Goal: Information Seeking & Learning: Check status

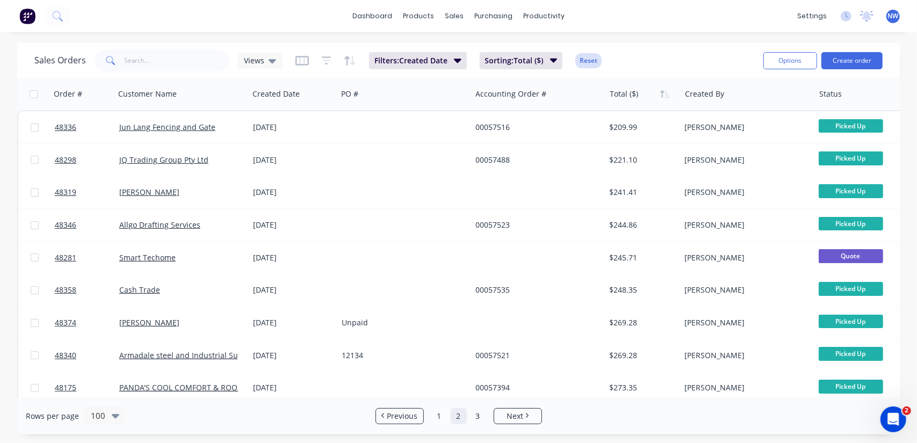
click at [588, 55] on button "Reset" at bounding box center [588, 60] width 26 height 15
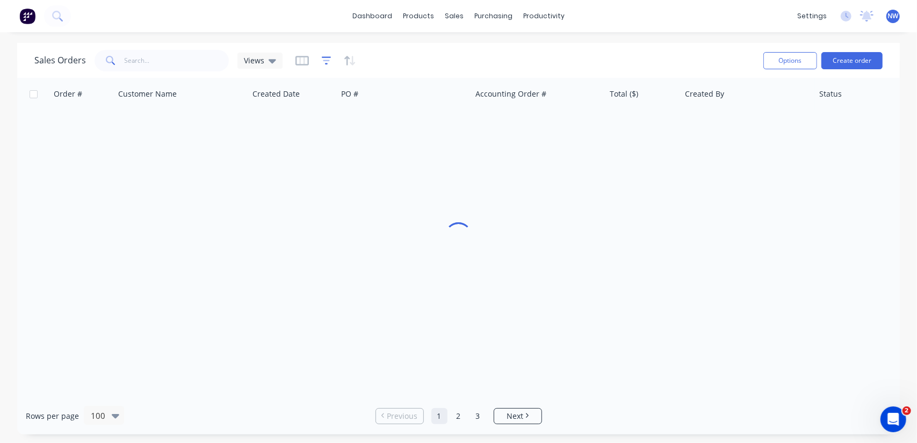
click at [326, 60] on icon "button" at bounding box center [326, 61] width 7 height 2
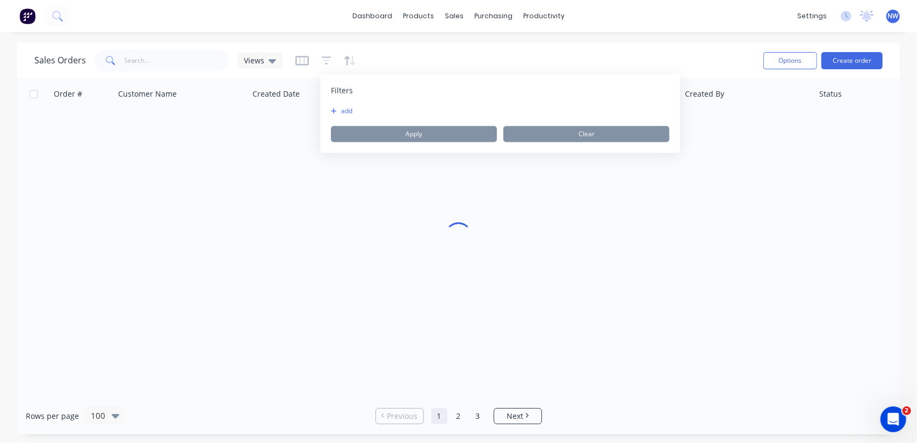
click at [335, 112] on icon "button" at bounding box center [334, 111] width 6 height 6
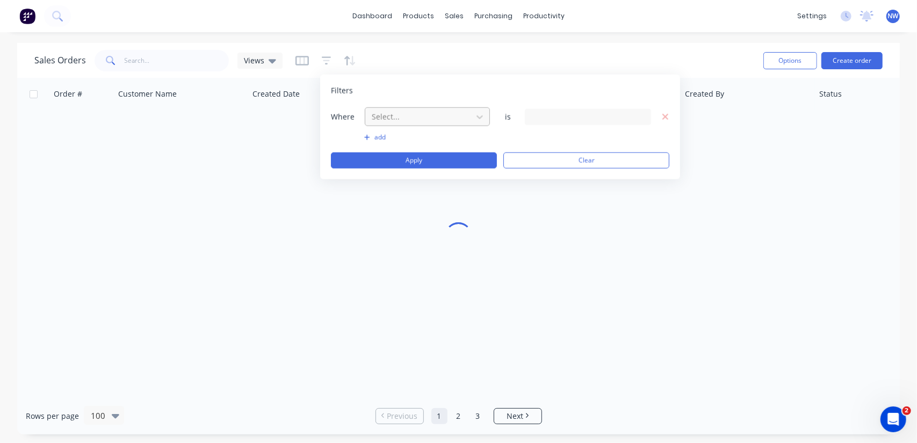
click at [463, 119] on div at bounding box center [419, 116] width 96 height 13
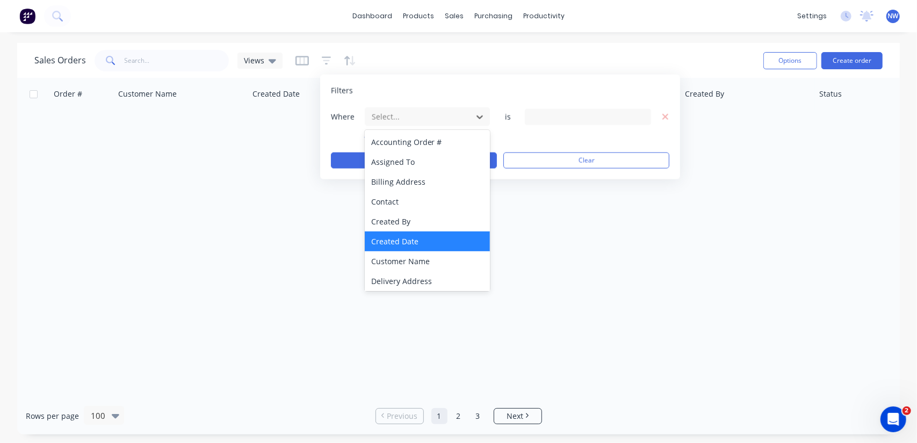
click at [394, 238] on div "Created Date" at bounding box center [428, 242] width 126 height 20
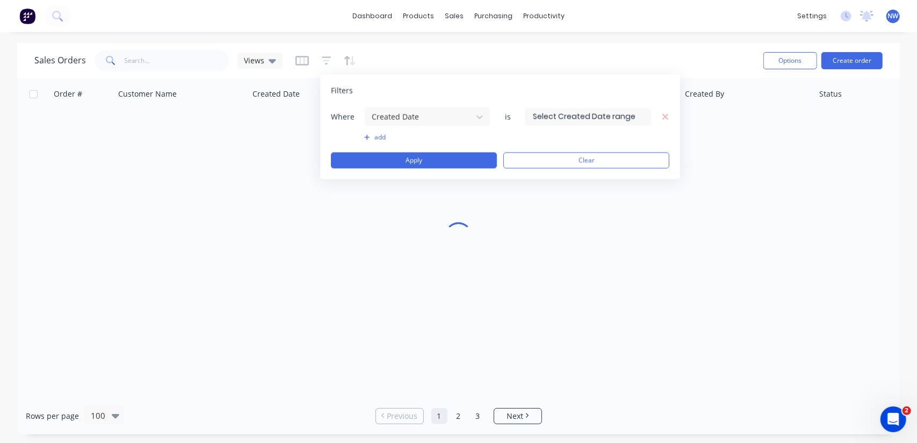
click at [549, 113] on input at bounding box center [587, 117] width 125 height 16
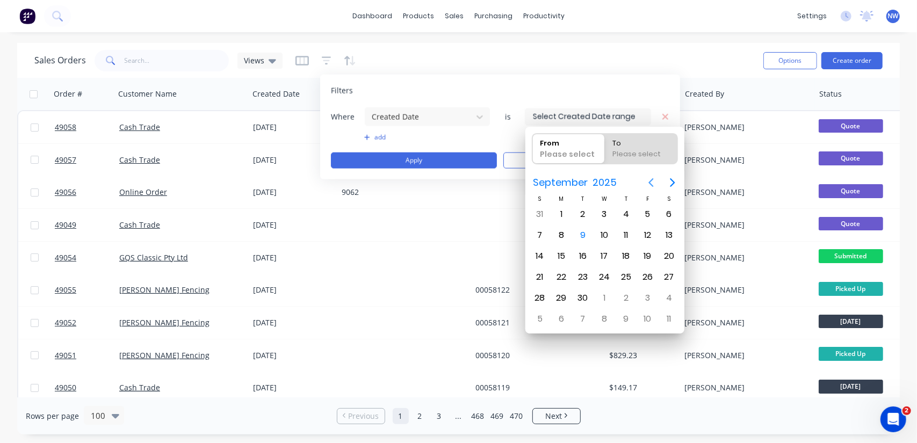
click at [650, 185] on icon "Previous page" at bounding box center [651, 182] width 13 height 13
click at [650, 209] on div "1" at bounding box center [647, 214] width 16 height 16
type input "01/08/25"
radio input "false"
radio input "true"
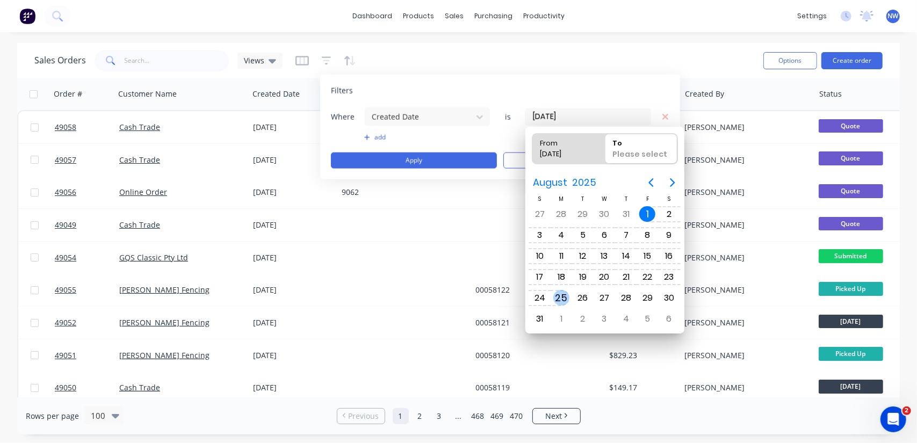
click at [563, 297] on div "25" at bounding box center [561, 298] width 16 height 16
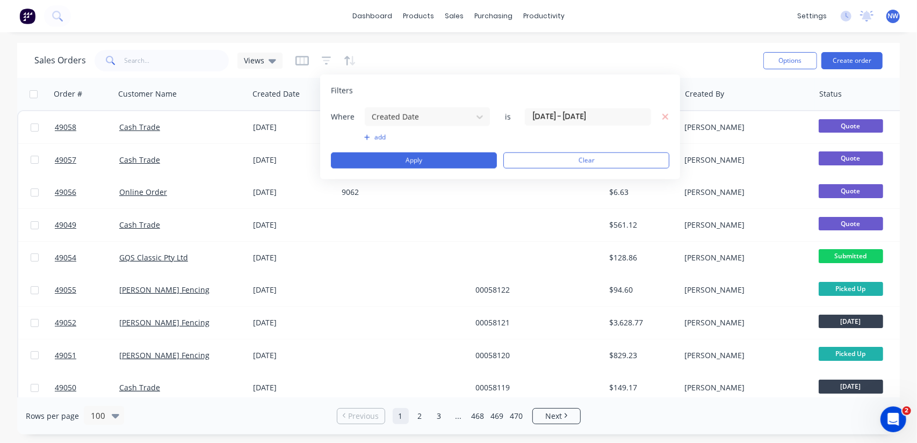
click at [610, 115] on input "01/08/25 - 25/08/25" at bounding box center [587, 117] width 125 height 16
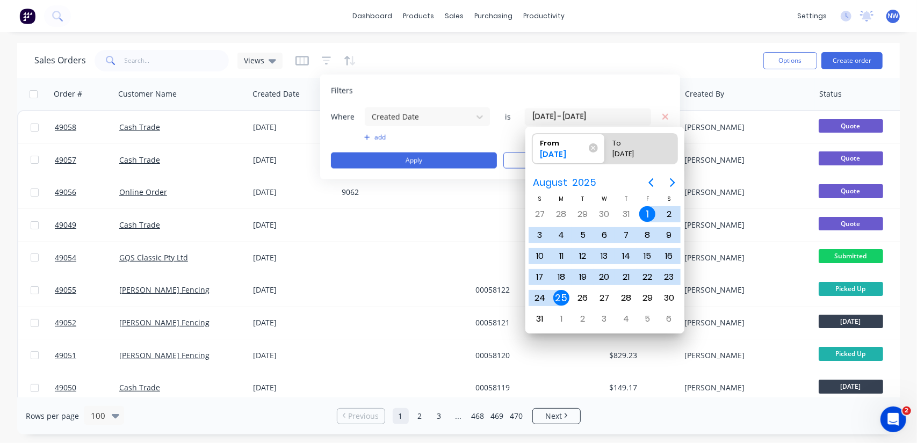
click at [556, 291] on div "25" at bounding box center [561, 298] width 16 height 16
type input "25/08/25 - 25/08/25"
radio input "false"
radio input "true"
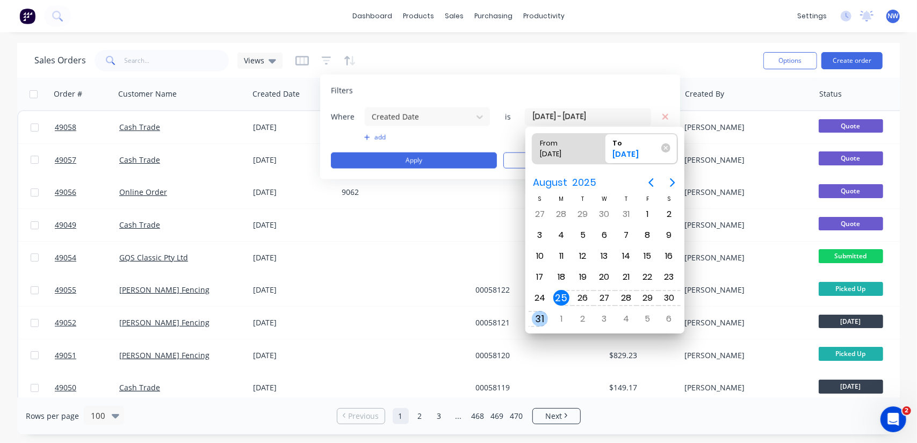
click at [540, 311] on div "31" at bounding box center [540, 319] width 16 height 16
type input "25/08/25 - 31/08/25"
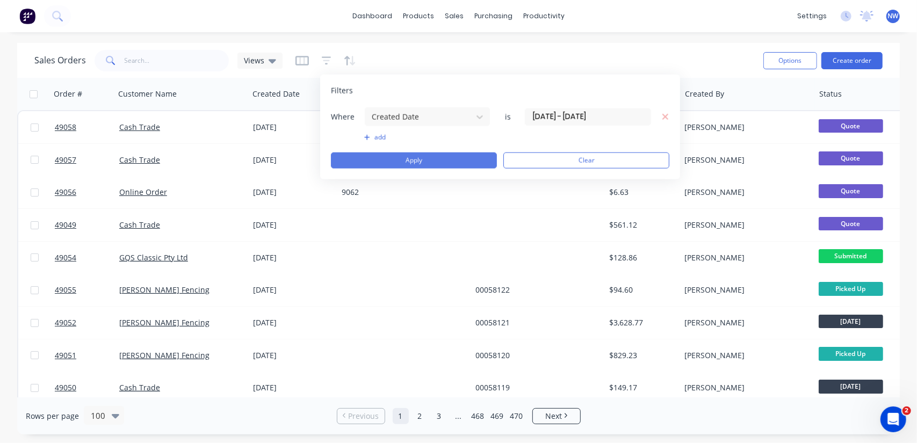
click at [454, 157] on button "Apply" at bounding box center [414, 161] width 166 height 16
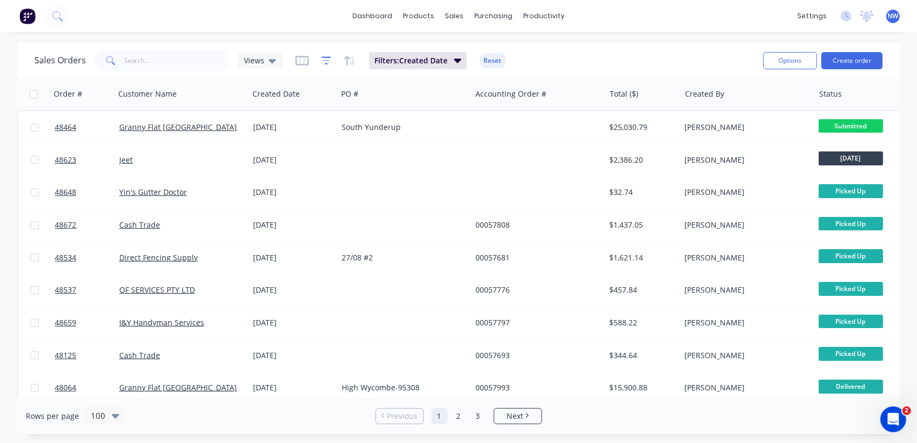
click at [328, 60] on icon "button" at bounding box center [327, 60] width 10 height 11
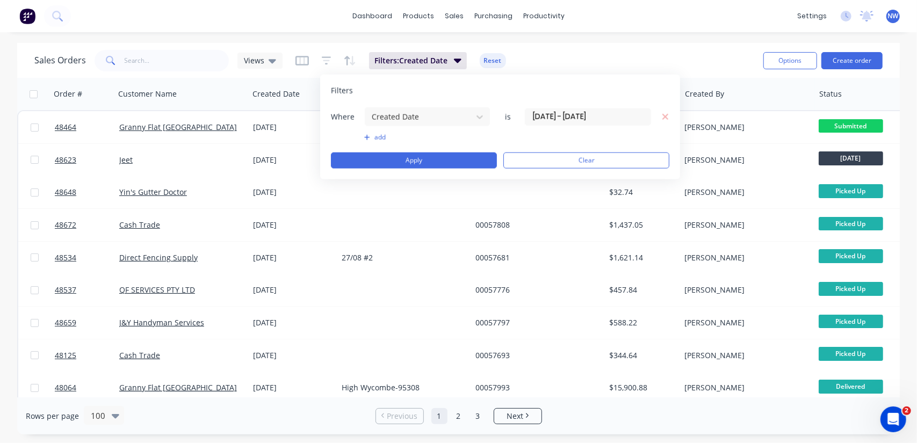
click at [367, 138] on icon "button" at bounding box center [366, 137] width 5 height 5
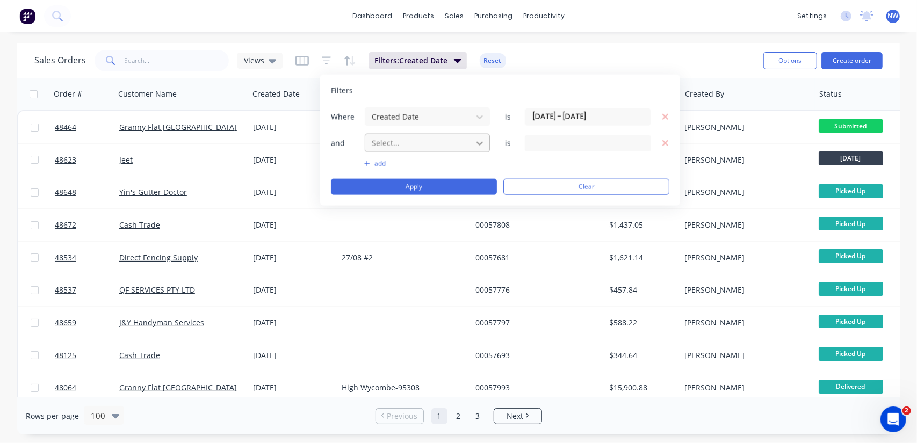
click at [471, 145] on div at bounding box center [479, 142] width 19 height 19
click at [606, 140] on input "text" at bounding box center [588, 143] width 126 height 16
click at [405, 184] on button "Apply" at bounding box center [414, 187] width 166 height 16
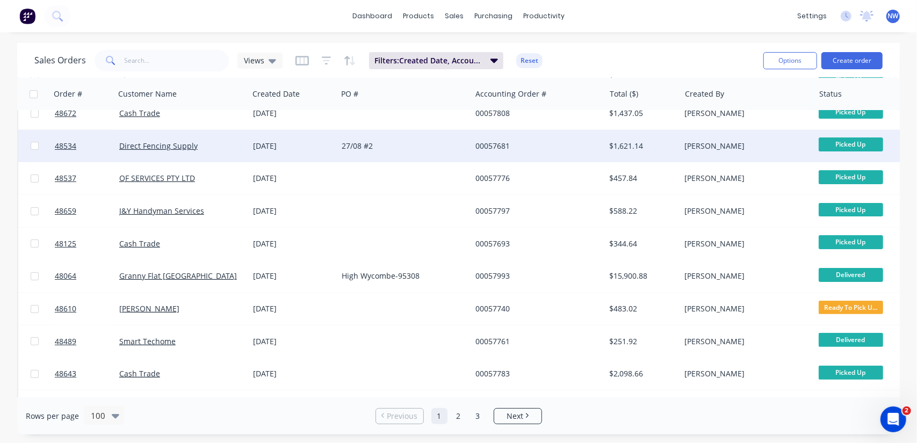
scroll to position [107, 0]
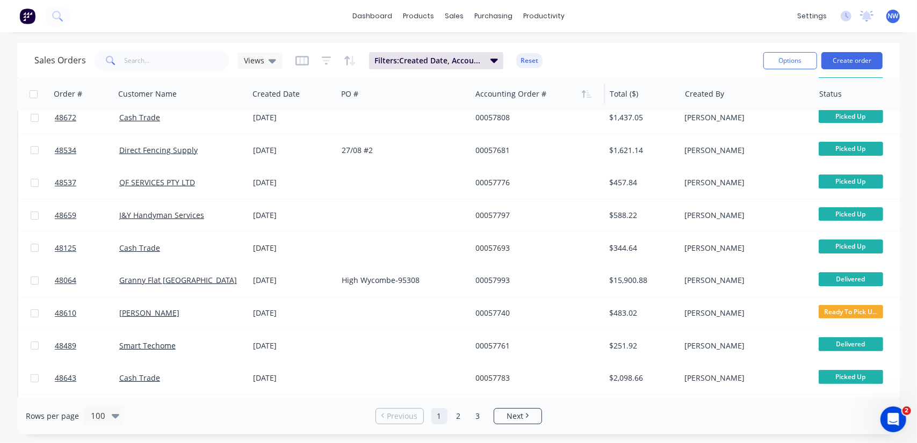
click at [506, 98] on div at bounding box center [534, 93] width 119 height 21
click at [585, 95] on icon "button" at bounding box center [587, 94] width 10 height 9
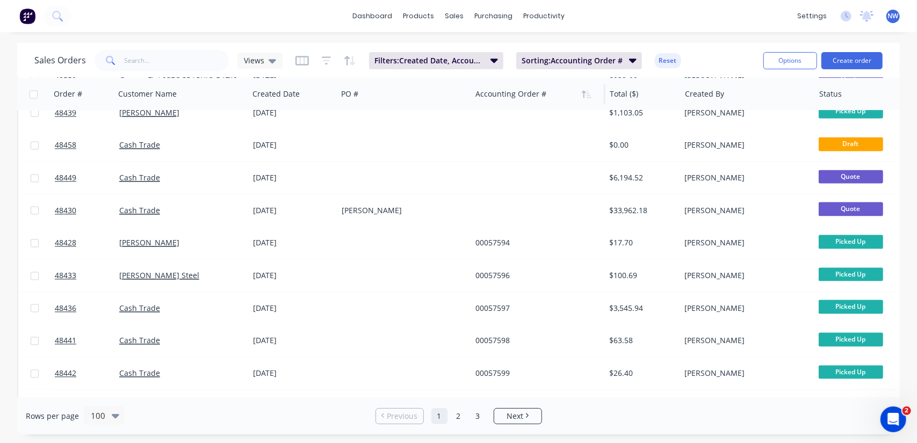
scroll to position [1934, 0]
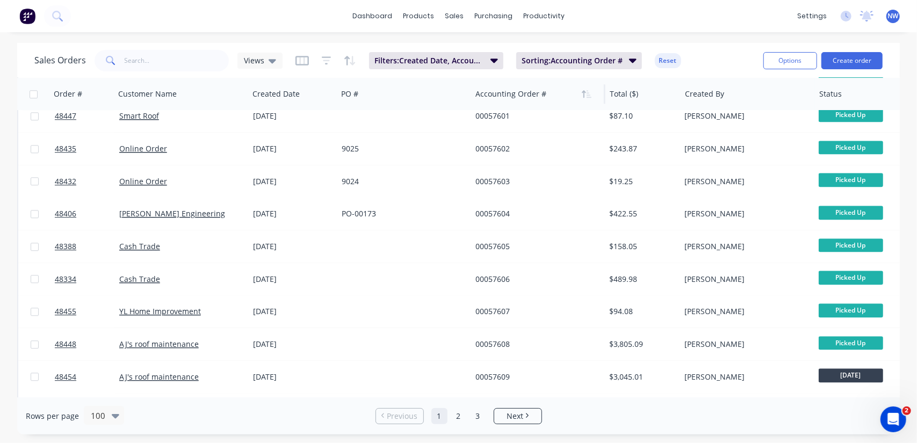
drag, startPoint x: 666, startPoint y: 61, endPoint x: 659, endPoint y: 62, distance: 7.0
click at [666, 61] on button "Reset" at bounding box center [668, 60] width 26 height 15
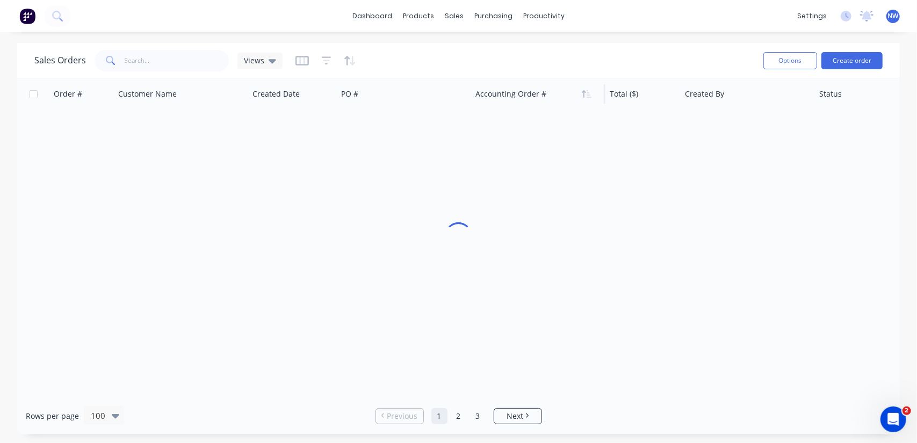
scroll to position [5, 0]
click at [323, 60] on icon "button" at bounding box center [326, 61] width 7 height 2
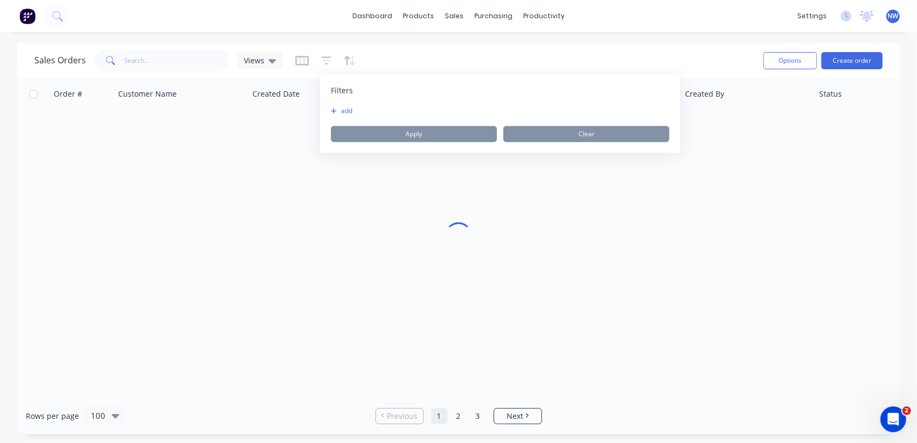
click at [335, 111] on icon "button" at bounding box center [334, 111] width 6 height 6
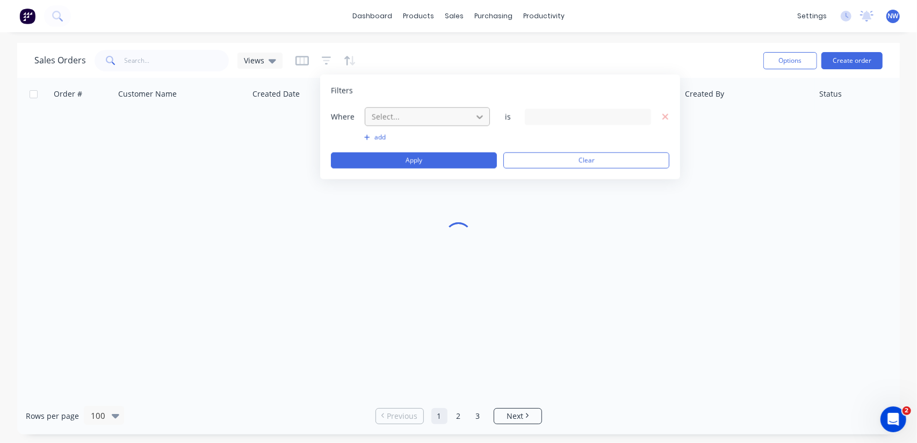
click at [483, 121] on icon at bounding box center [479, 116] width 11 height 11
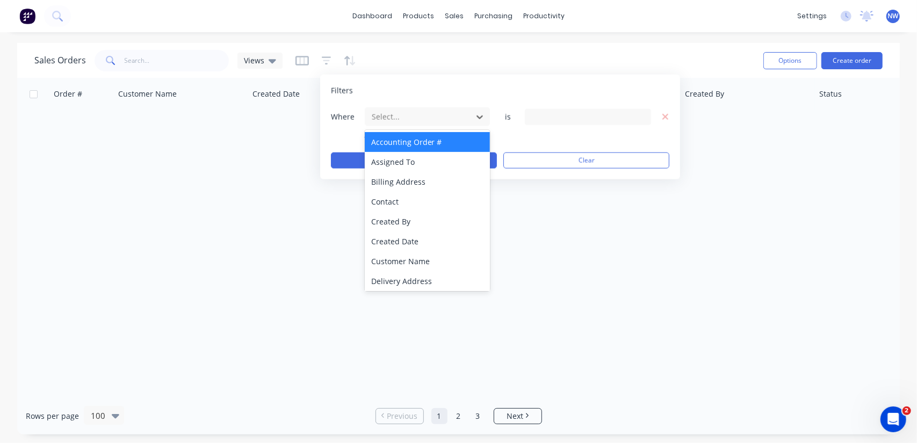
scroll to position [0, 0]
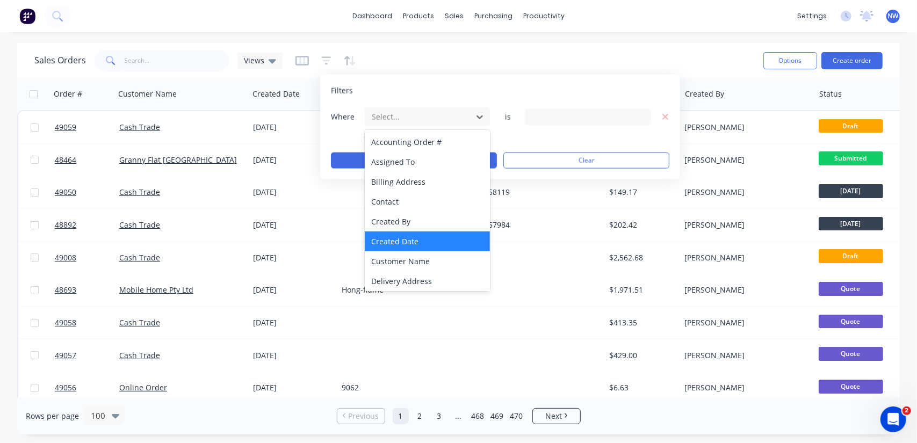
click at [406, 235] on div "Created Date" at bounding box center [428, 242] width 126 height 20
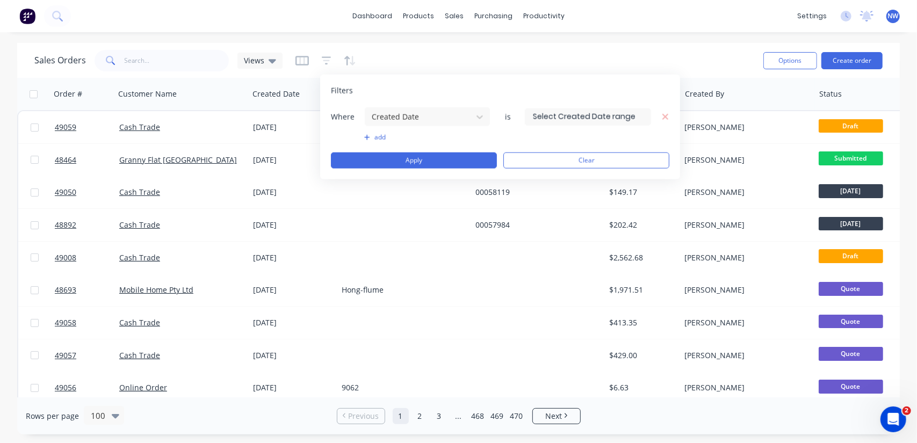
click at [577, 113] on input at bounding box center [587, 117] width 125 height 16
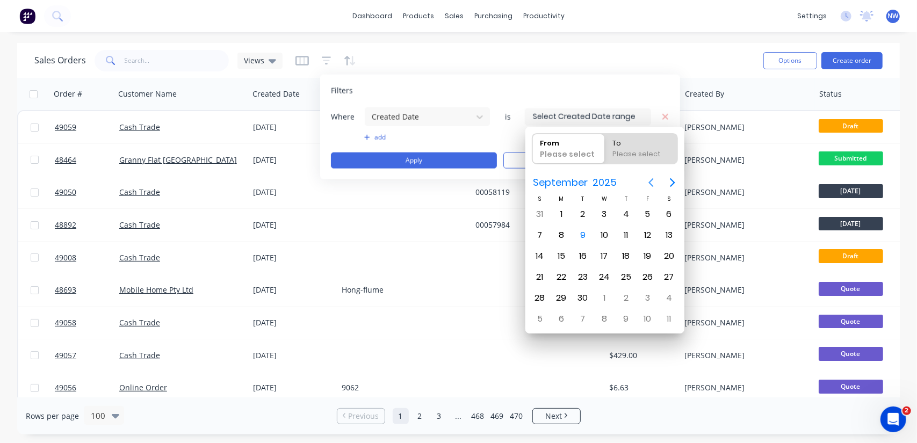
click at [651, 183] on icon "Previous page" at bounding box center [651, 182] width 13 height 13
click at [564, 298] on div "25" at bounding box center [561, 298] width 16 height 16
type input "25/08/25"
radio input "false"
radio input "true"
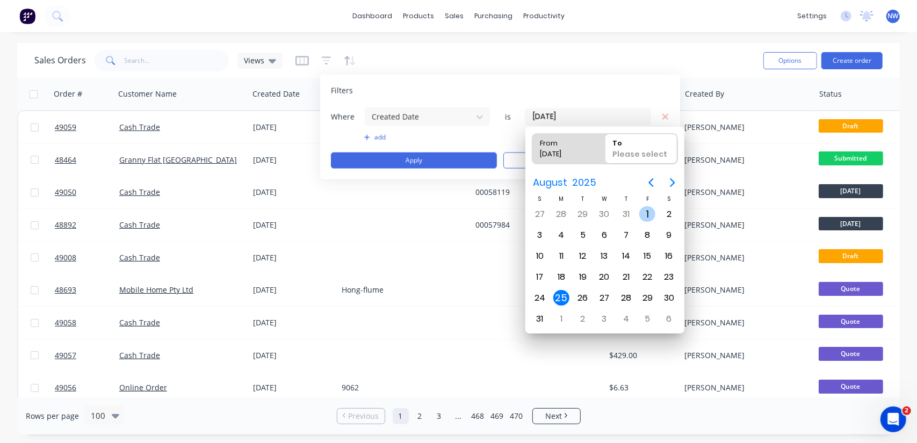
click at [646, 212] on div "1" at bounding box center [647, 214] width 16 height 16
click at [540, 313] on div "31" at bounding box center [540, 319] width 16 height 16
type input "01/08/25 - 31/08/25"
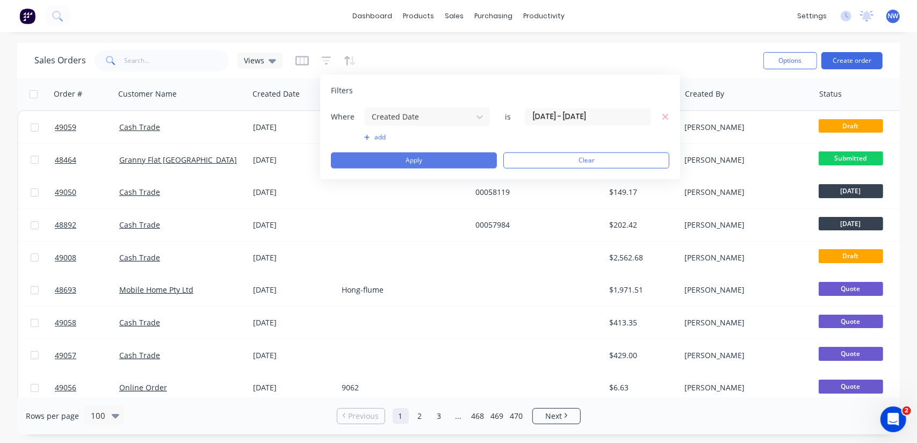
click at [437, 161] on button "Apply" at bounding box center [414, 161] width 166 height 16
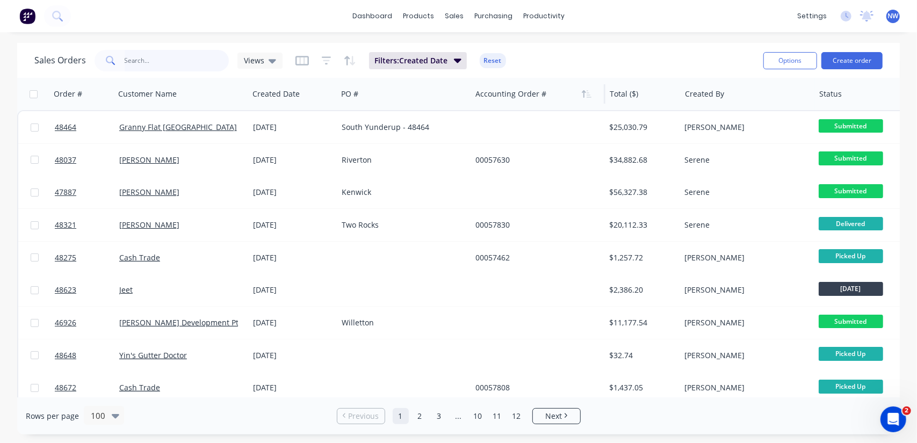
click at [155, 59] on input "text" at bounding box center [177, 60] width 105 height 21
type input "115"
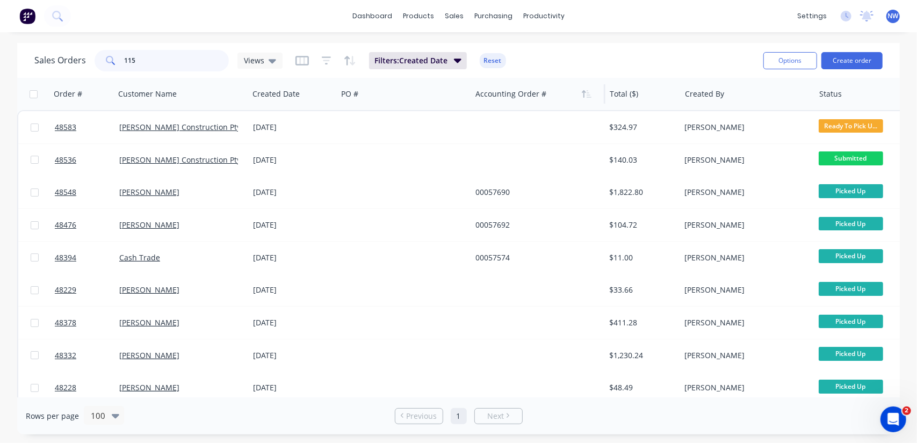
drag, startPoint x: 155, startPoint y: 59, endPoint x: 100, endPoint y: 59, distance: 54.8
click at [100, 59] on div "115" at bounding box center [162, 60] width 134 height 21
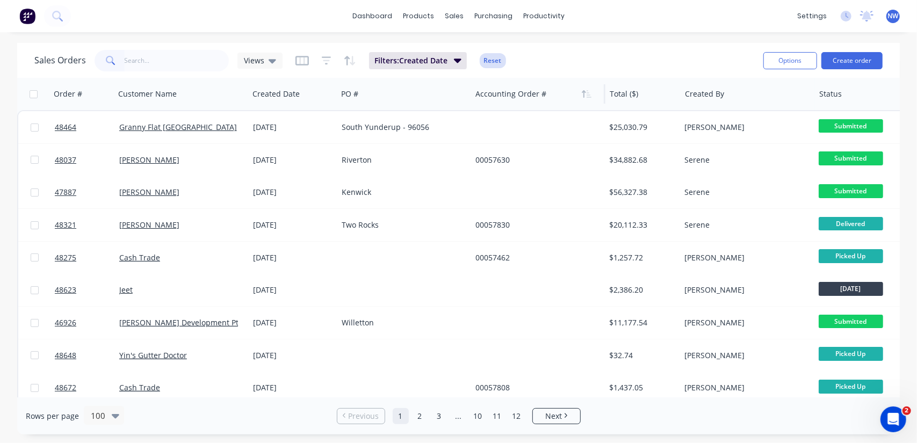
click at [503, 61] on div "Sales Orders Views Filters: Created Date Reset" at bounding box center [394, 60] width 720 height 26
click at [503, 61] on button "Reset" at bounding box center [493, 60] width 26 height 15
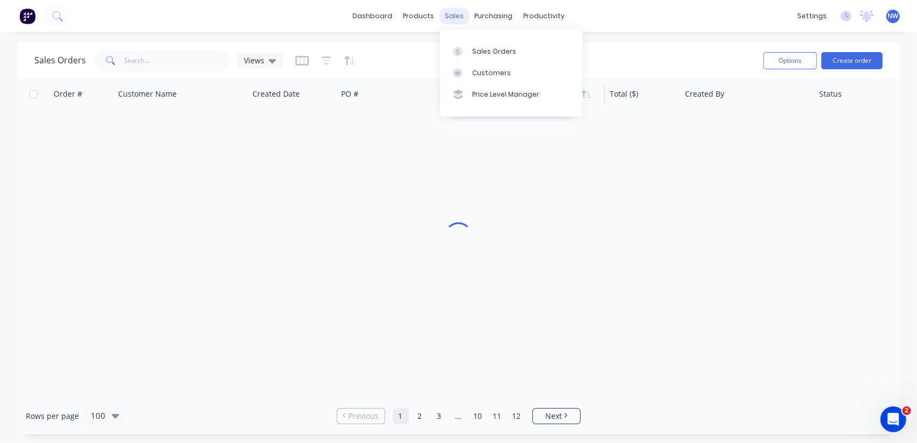
click at [458, 18] on div "sales" at bounding box center [454, 16] width 30 height 16
click at [478, 49] on div "Sales Orders" at bounding box center [494, 52] width 44 height 10
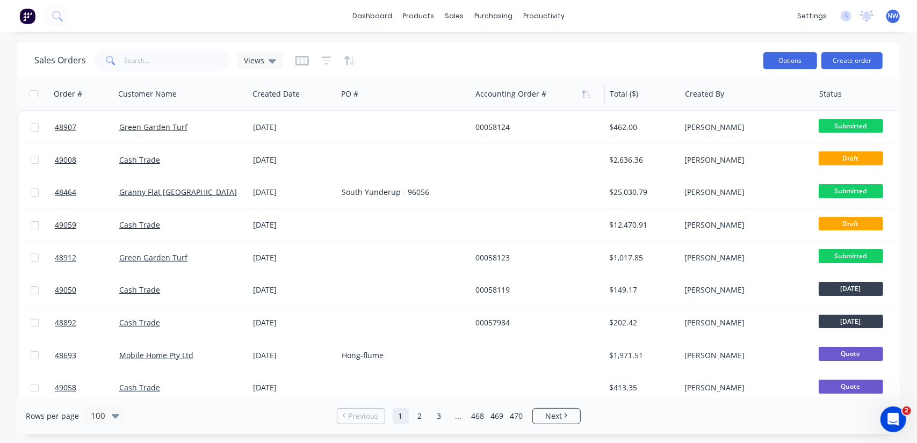
click at [795, 64] on button "Options" at bounding box center [790, 60] width 54 height 17
click at [327, 61] on icon "button" at bounding box center [326, 61] width 7 height 2
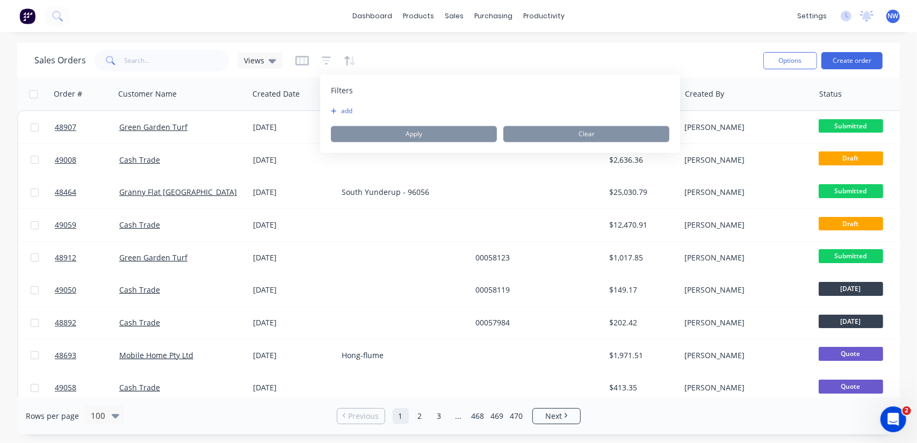
click at [336, 114] on button "add" at bounding box center [344, 111] width 27 height 9
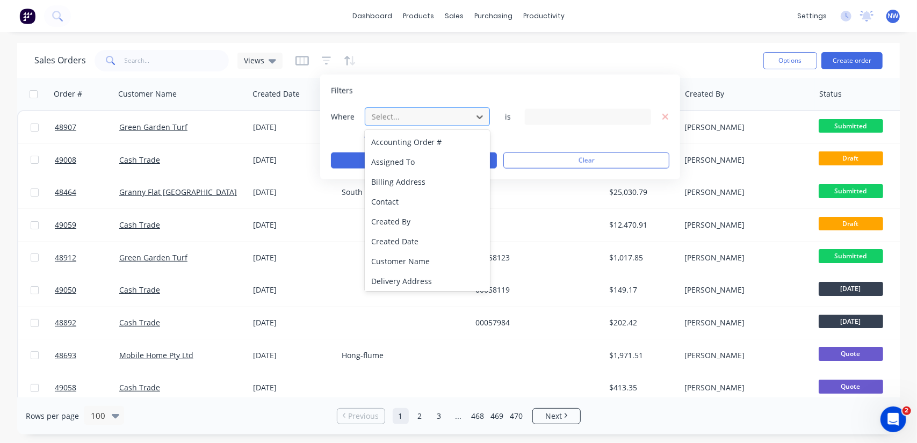
click at [467, 120] on div "Select..." at bounding box center [418, 117] width 103 height 18
click at [393, 237] on div "Created Date" at bounding box center [428, 242] width 126 height 20
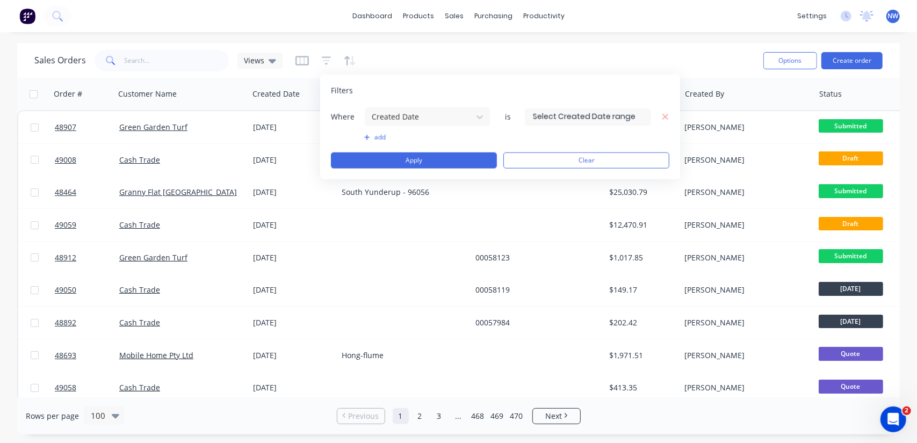
click at [571, 118] on input at bounding box center [587, 117] width 125 height 16
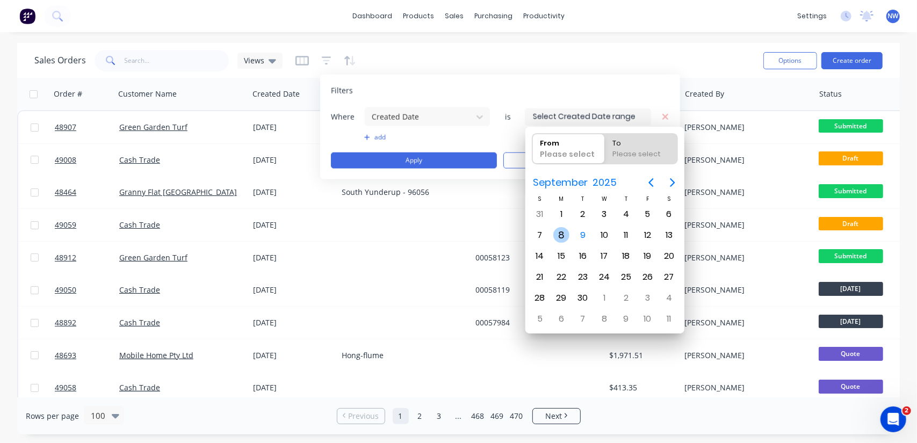
click at [562, 233] on div "8" at bounding box center [561, 235] width 16 height 16
type input "[DATE]"
radio input "false"
radio input "true"
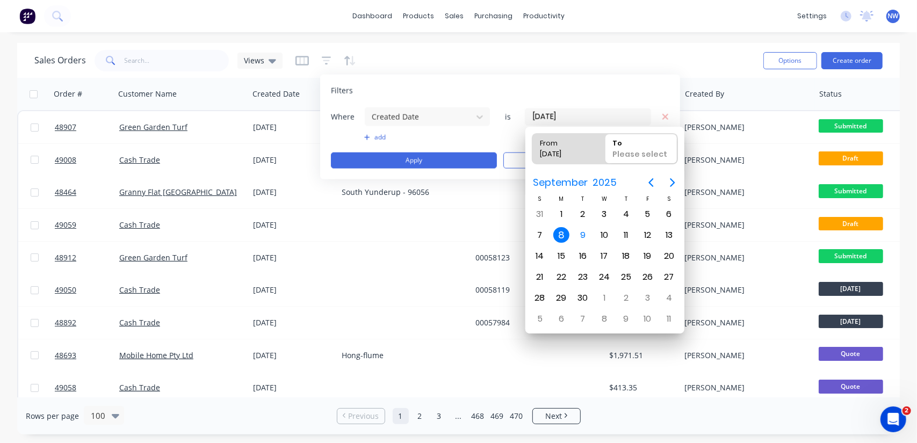
click at [562, 233] on div "8" at bounding box center [561, 235] width 16 height 16
type input "08/09/25 - 08/09/25"
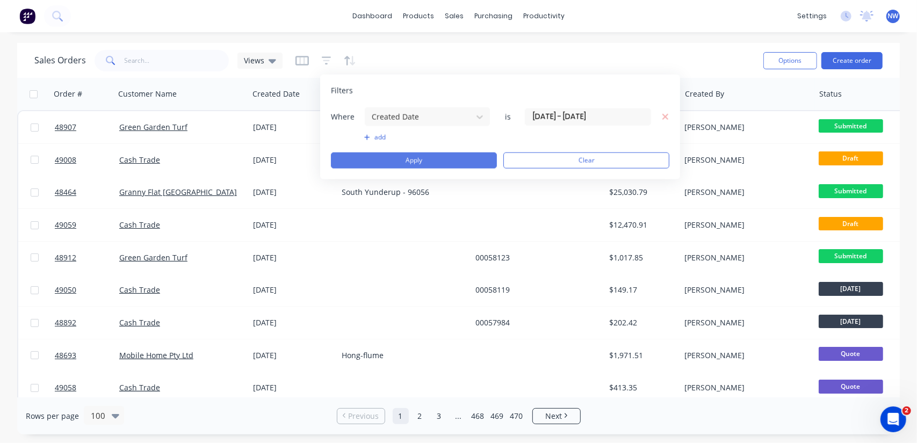
click at [369, 156] on button "Apply" at bounding box center [414, 161] width 166 height 16
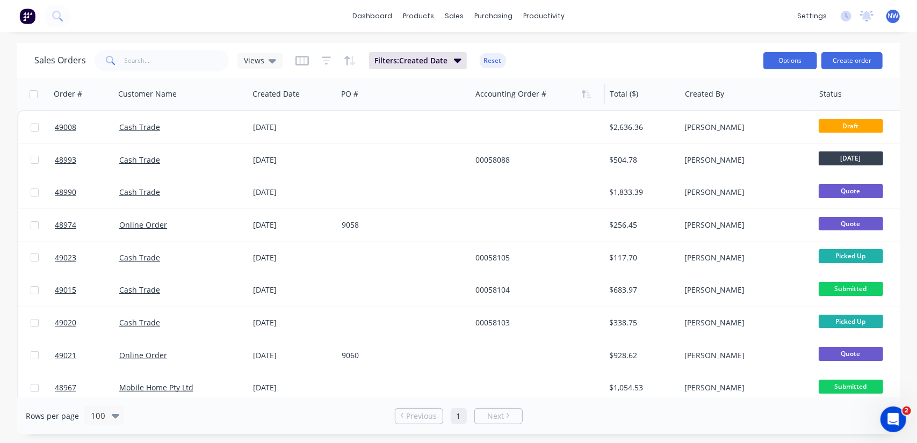
click at [783, 67] on button "Options" at bounding box center [790, 60] width 54 height 17
click at [719, 131] on div "Export" at bounding box center [757, 131] width 99 height 16
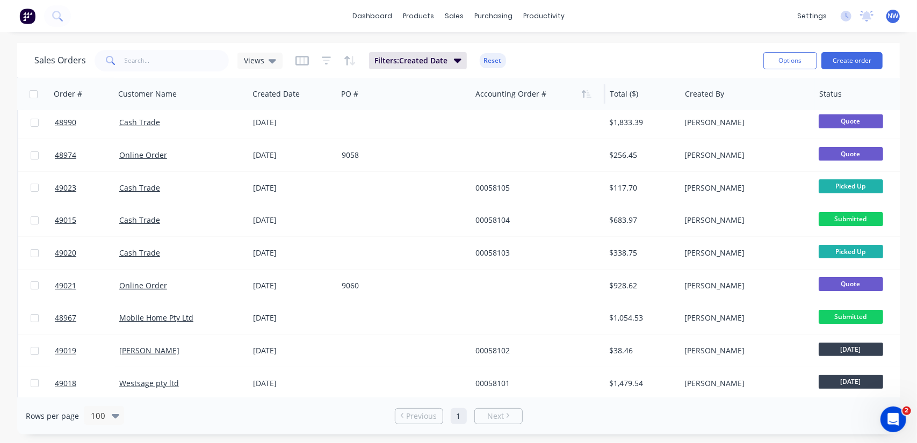
scroll to position [322, 0]
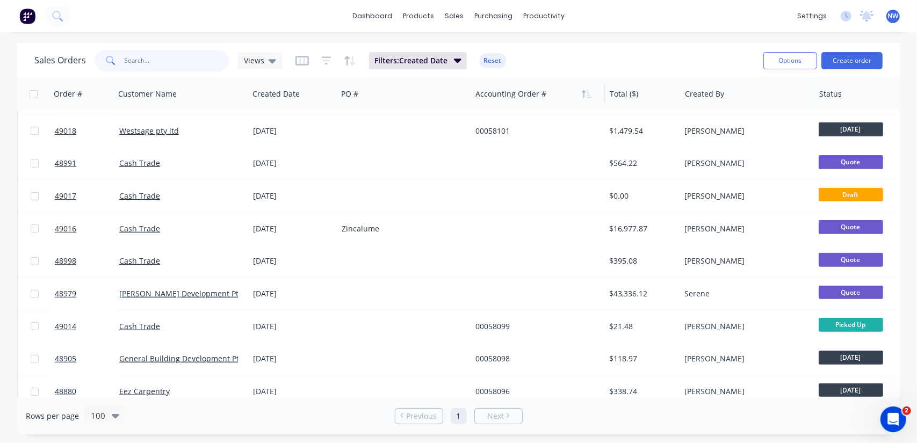
click at [140, 65] on input "text" at bounding box center [177, 60] width 105 height 21
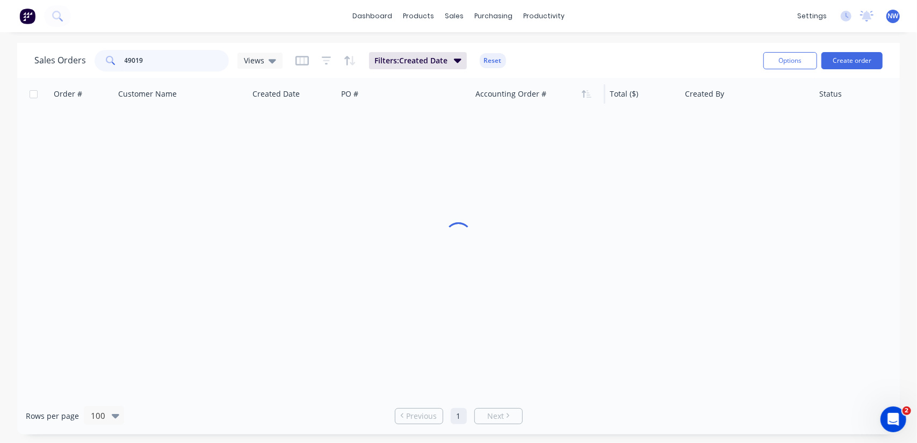
scroll to position [0, 0]
click at [151, 63] on input "49019" at bounding box center [177, 60] width 105 height 21
drag, startPoint x: 144, startPoint y: 59, endPoint x: 91, endPoint y: 54, distance: 53.4
click at [89, 61] on div "Sales Orders 48972 Views" at bounding box center [158, 60] width 248 height 21
paste input "72"
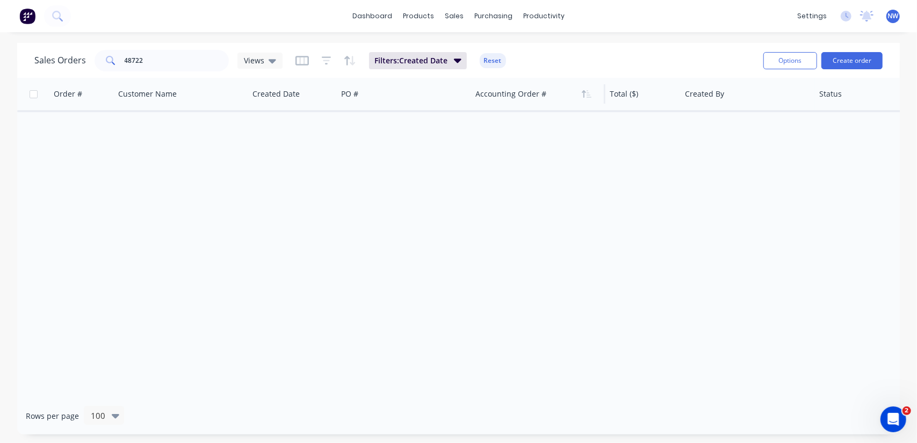
click at [493, 59] on button "Reset" at bounding box center [493, 60] width 26 height 15
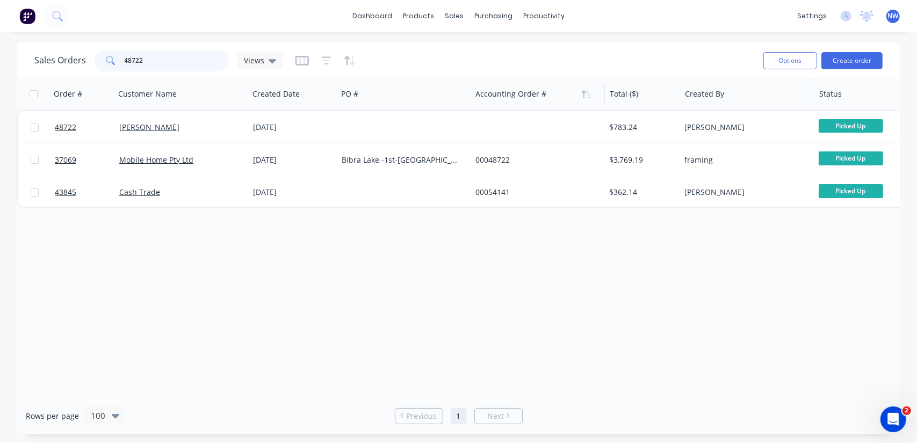
click at [163, 63] on input "48722" at bounding box center [177, 60] width 105 height 21
click at [153, 57] on input "48439" at bounding box center [177, 60] width 105 height 21
type input "48374"
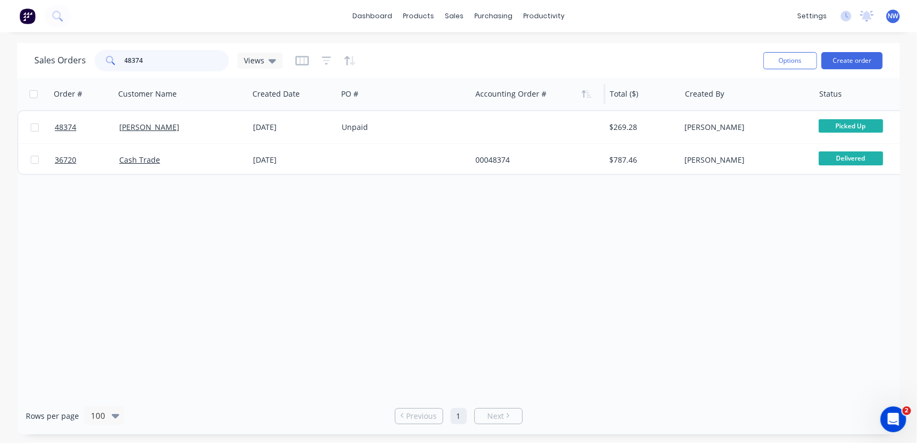
drag, startPoint x: 157, startPoint y: 60, endPoint x: 75, endPoint y: 54, distance: 81.9
click at [89, 61] on div "Sales Orders 48374 Views" at bounding box center [158, 60] width 248 height 21
type input "fang"
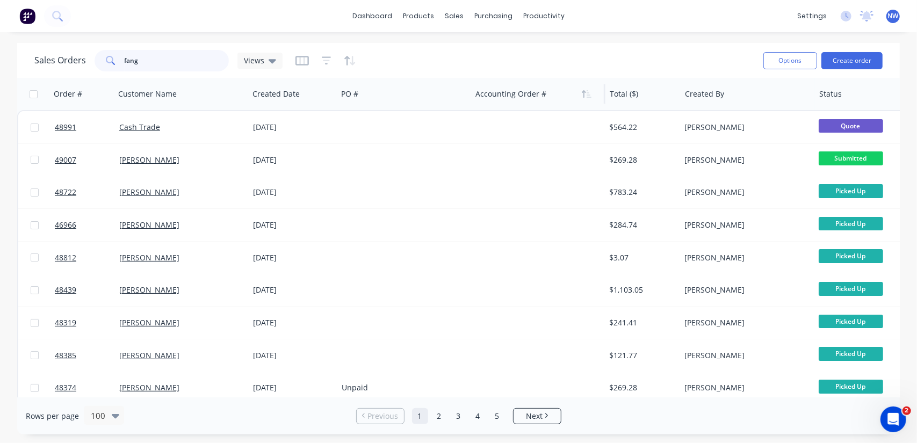
drag, startPoint x: 158, startPoint y: 60, endPoint x: 97, endPoint y: 52, distance: 62.3
click at [97, 52] on div "fang" at bounding box center [162, 60] width 134 height 21
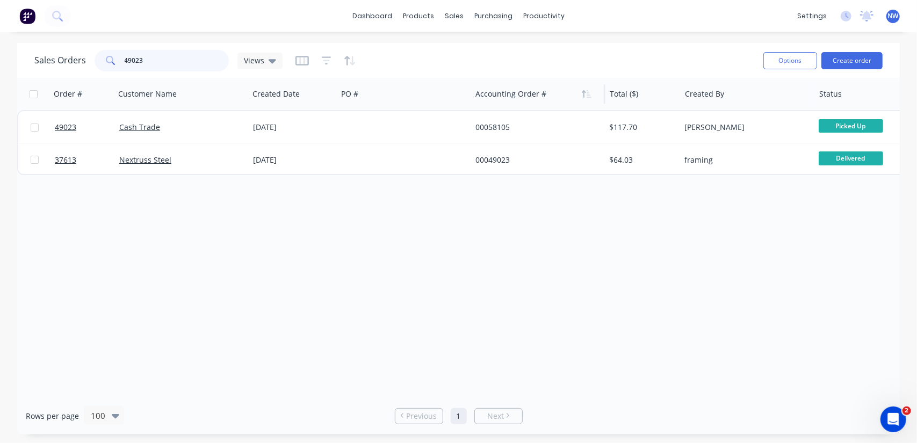
drag, startPoint x: 155, startPoint y: 63, endPoint x: 106, endPoint y: 62, distance: 48.3
click at [106, 62] on div "49023" at bounding box center [162, 60] width 134 height 21
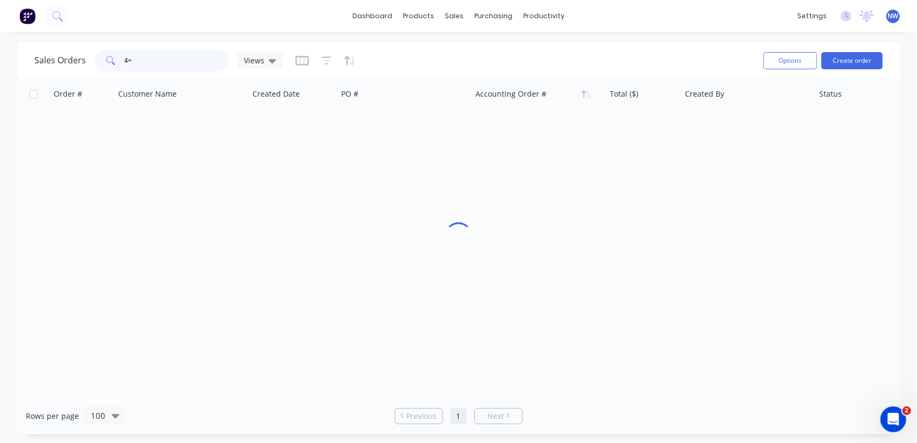
type input "4"
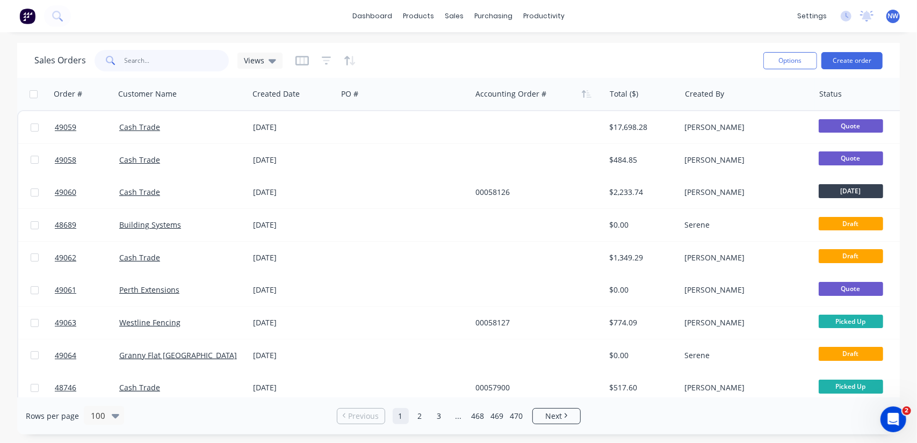
click at [170, 56] on input "text" at bounding box center [177, 60] width 105 height 21
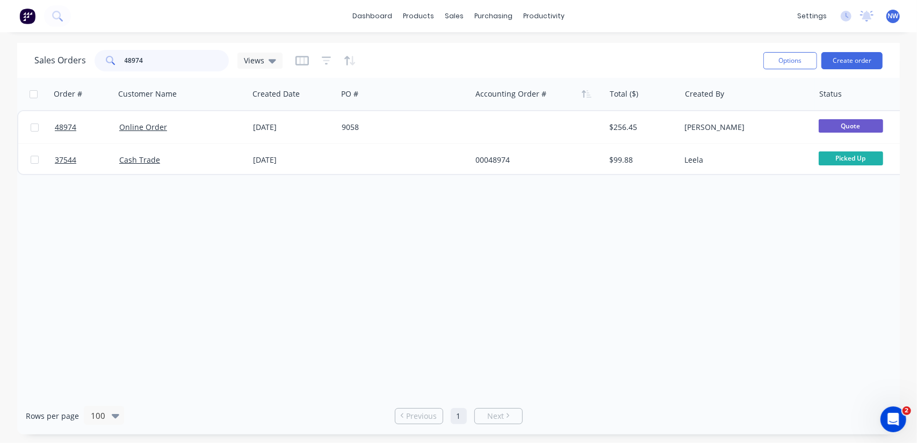
drag, startPoint x: 171, startPoint y: 65, endPoint x: 115, endPoint y: 64, distance: 56.4
click at [115, 64] on div "48974" at bounding box center [162, 60] width 134 height 21
type input "49012"
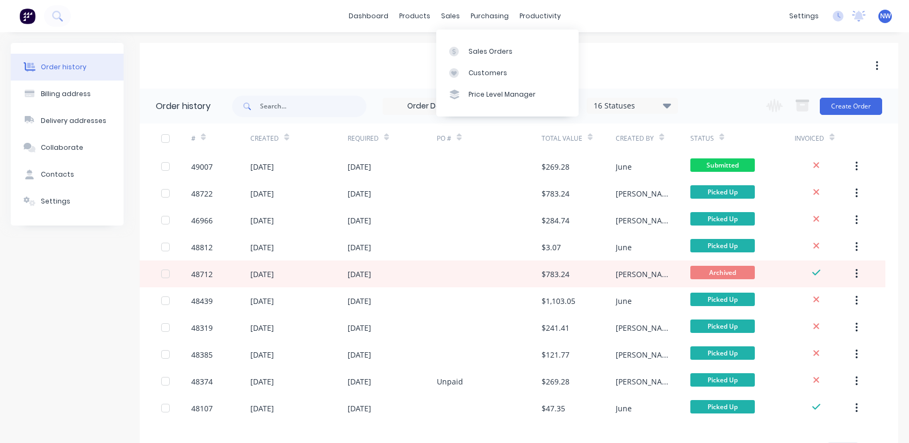
drag, startPoint x: 452, startPoint y: 18, endPoint x: 459, endPoint y: 30, distance: 13.7
click at [452, 18] on div "sales" at bounding box center [451, 16] width 30 height 16
click at [482, 60] on link "Sales Orders" at bounding box center [507, 50] width 142 height 21
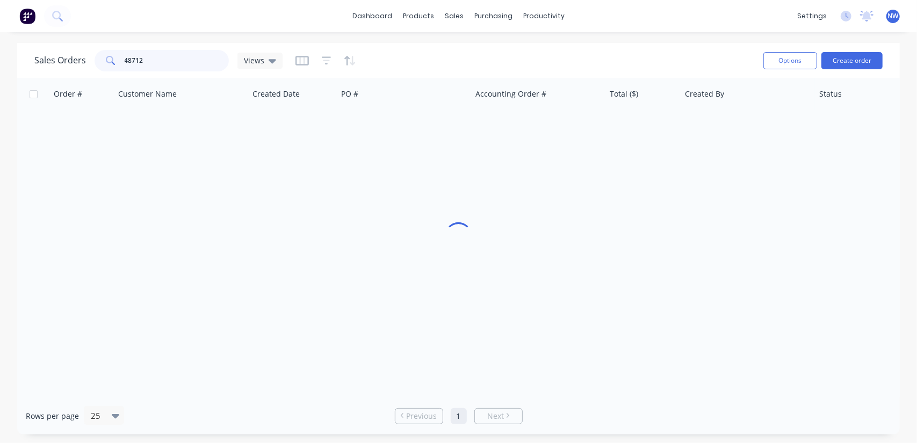
click at [158, 61] on input "48712" at bounding box center [177, 60] width 105 height 21
type input "4"
type input "48636"
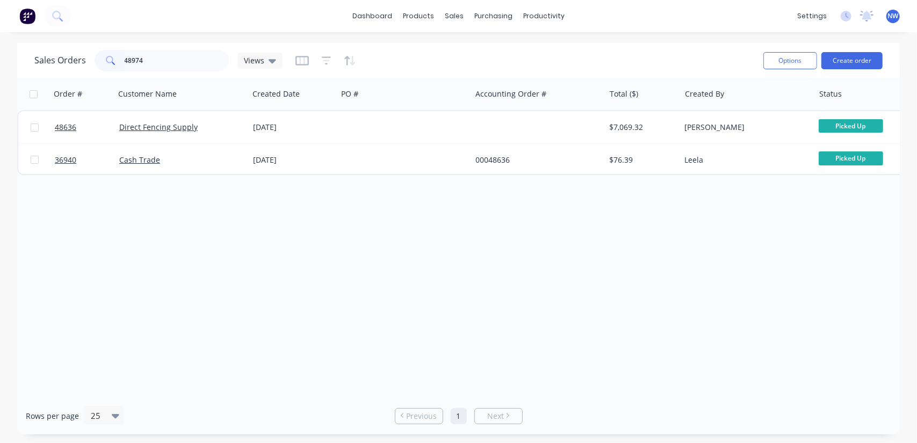
type input "48974"
drag, startPoint x: 177, startPoint y: 60, endPoint x: 117, endPoint y: 60, distance: 60.2
click at [117, 60] on div "48974" at bounding box center [162, 60] width 134 height 21
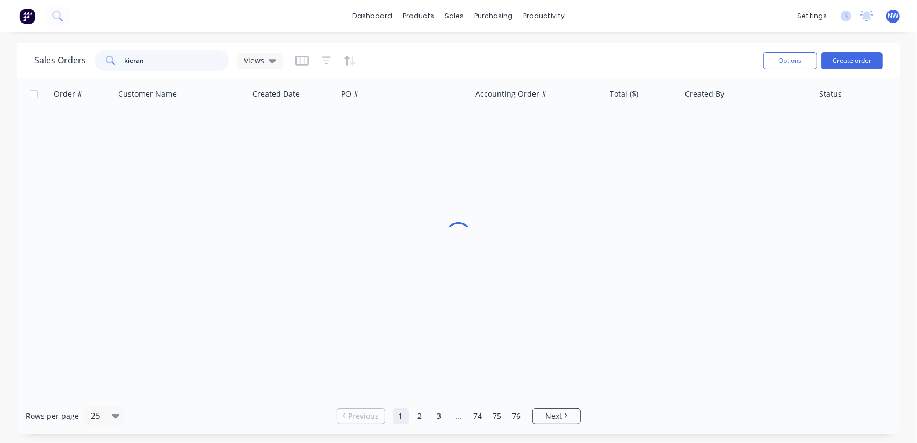
type input "kieran"
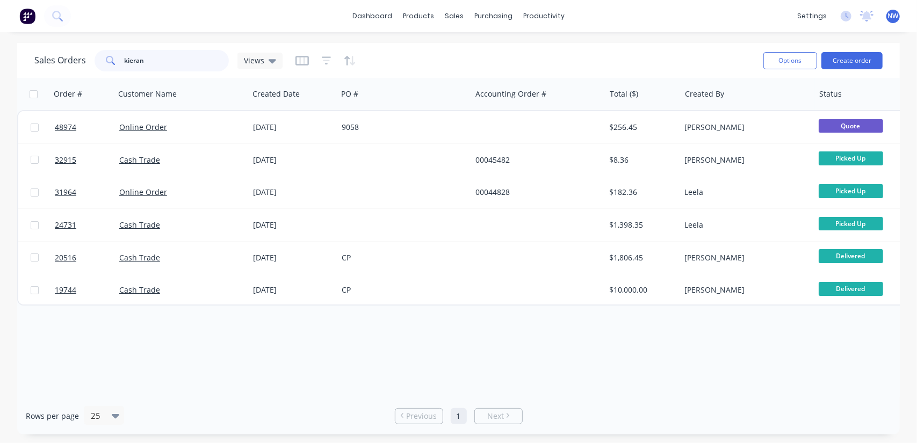
drag, startPoint x: 174, startPoint y: 63, endPoint x: 119, endPoint y: 64, distance: 55.3
click at [122, 64] on div "kieran" at bounding box center [162, 60] width 134 height 21
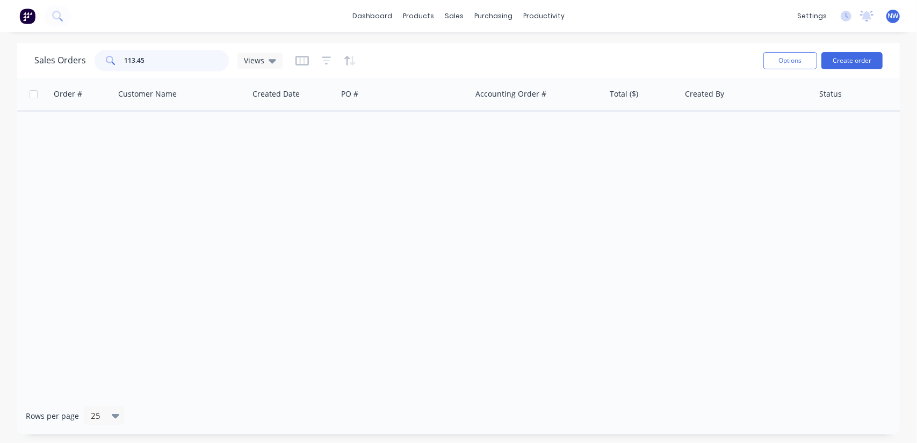
click at [168, 61] on input "113.45" at bounding box center [177, 60] width 105 height 21
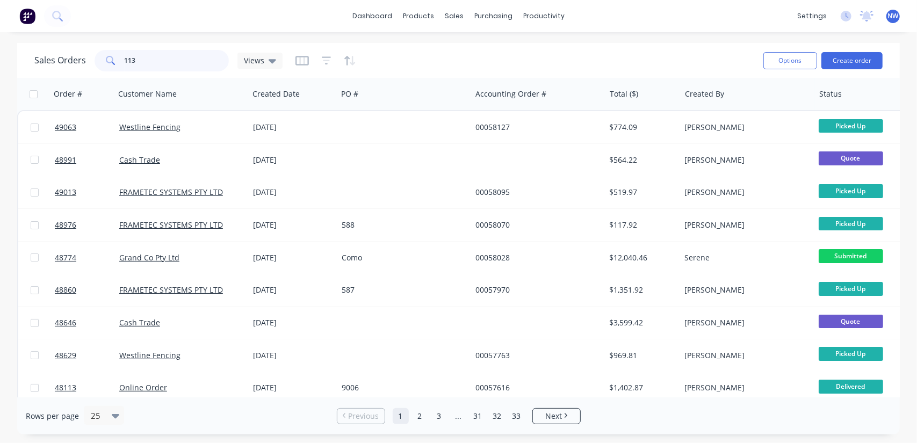
drag, startPoint x: 148, startPoint y: 56, endPoint x: 113, endPoint y: 55, distance: 35.5
click at [116, 56] on div "113" at bounding box center [162, 60] width 134 height 21
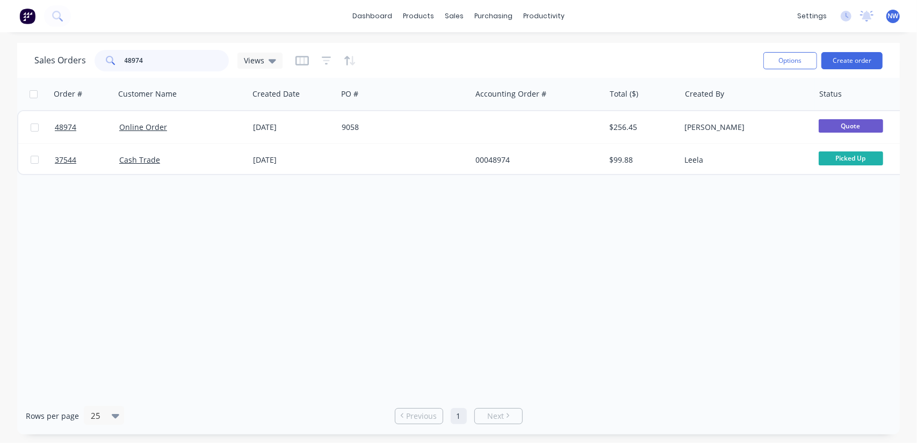
drag, startPoint x: 172, startPoint y: 58, endPoint x: 184, endPoint y: 43, distance: 18.8
click at [172, 58] on input "48974" at bounding box center [177, 60] width 105 height 21
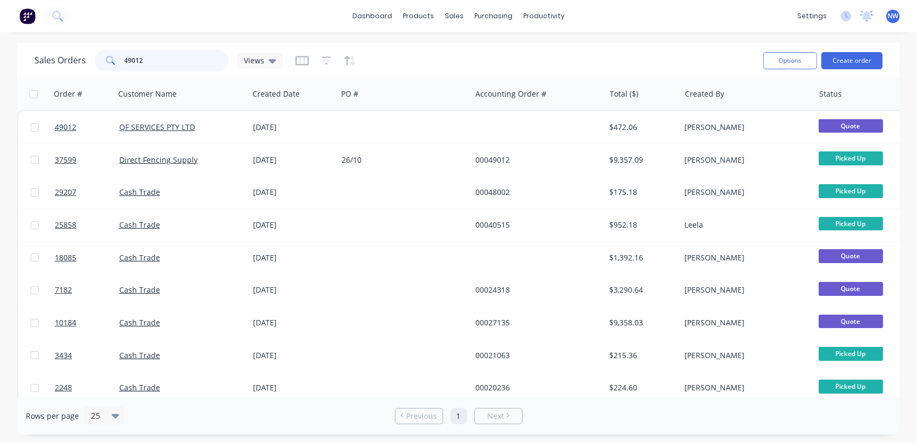
drag, startPoint x: 155, startPoint y: 62, endPoint x: 75, endPoint y: 63, distance: 80.0
click at [79, 64] on div "Sales Orders 49012 Views" at bounding box center [158, 60] width 248 height 21
type input "48916"
